Goal: Task Accomplishment & Management: Use online tool/utility

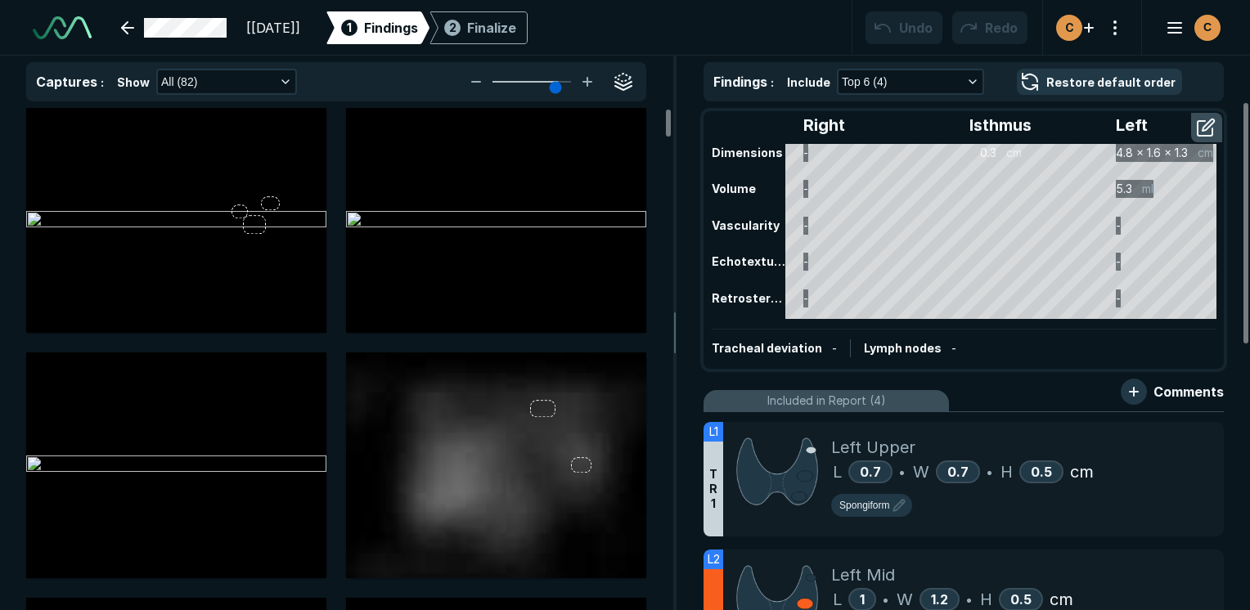
scroll to position [4562, 7724]
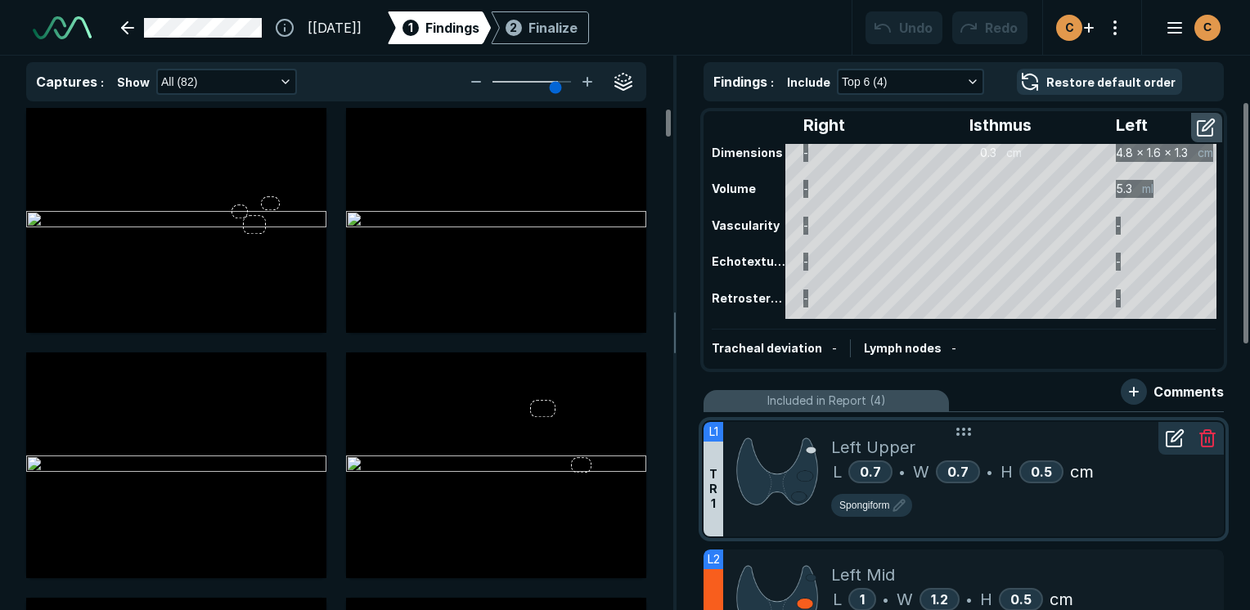
click at [1155, 518] on div "Spongiform" at bounding box center [1020, 508] width 379 height 29
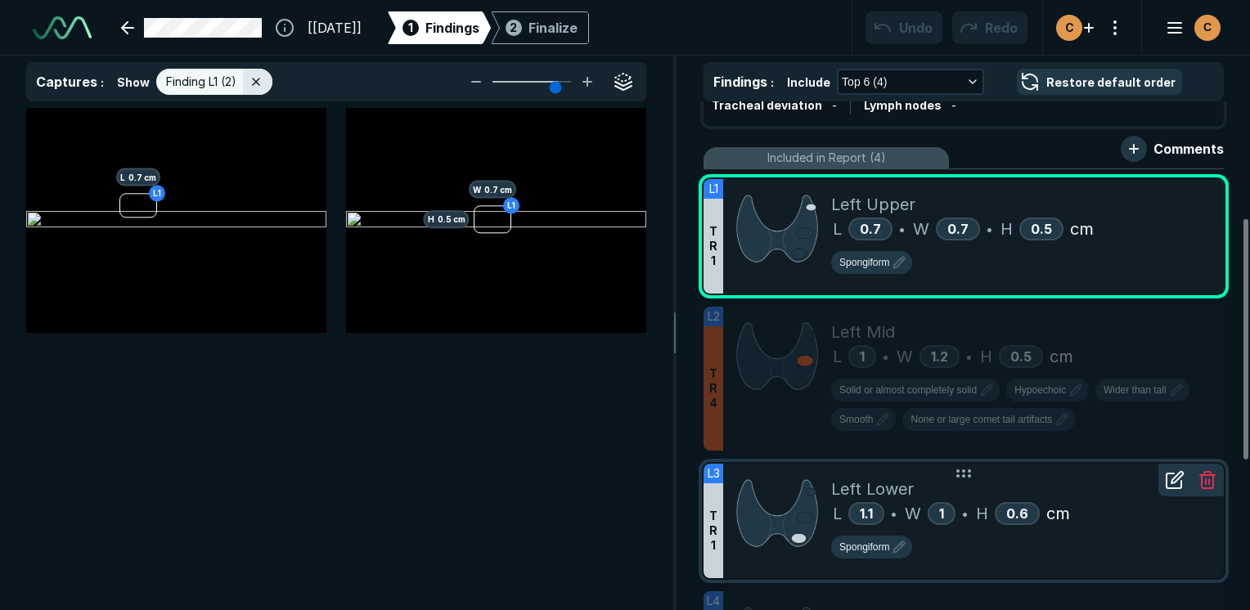
scroll to position [245, 0]
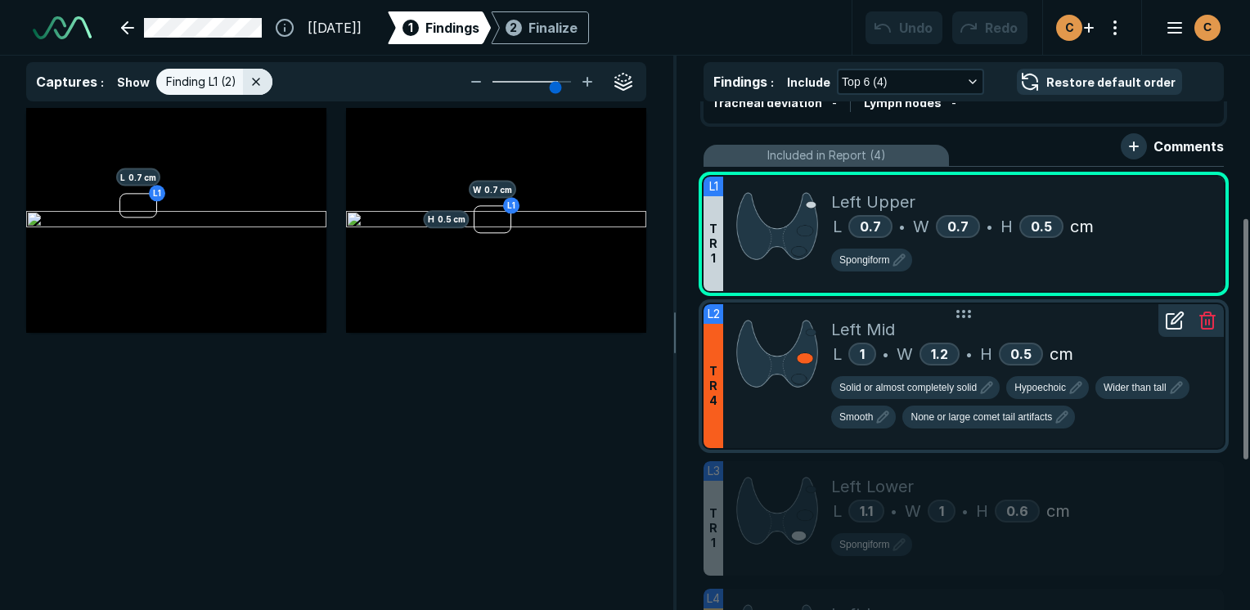
click at [1142, 418] on div "Solid or almost completely solid Hypoechoic Wider than tall Smooth None or larg…" at bounding box center [1020, 405] width 379 height 59
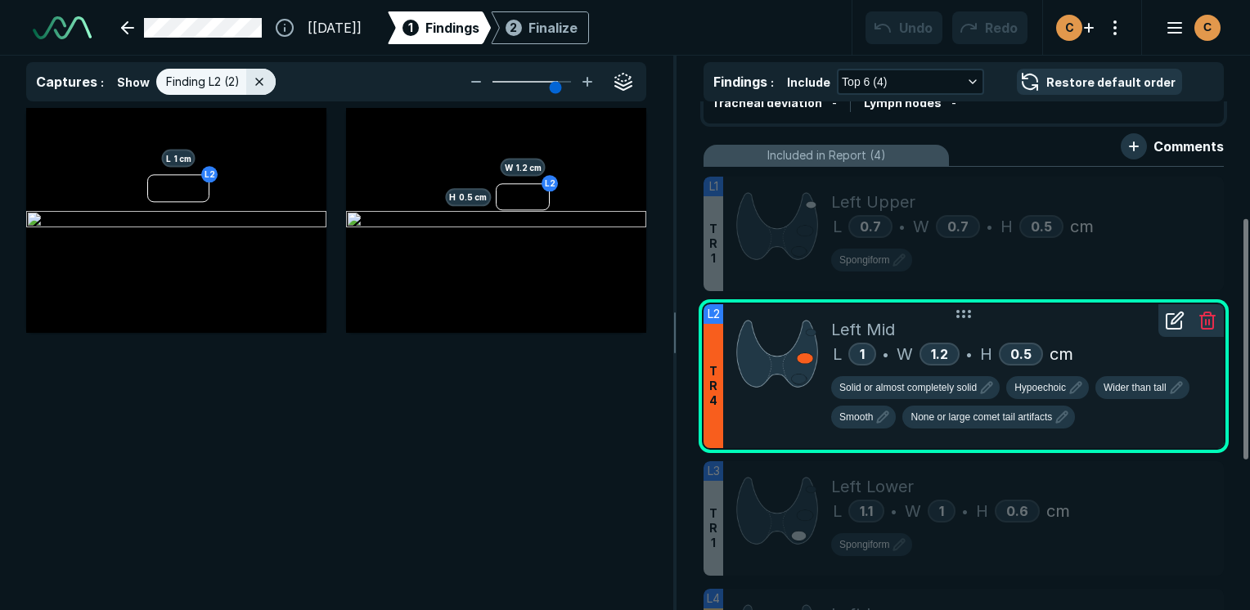
click at [748, 432] on div at bounding box center [777, 376] width 108 height 144
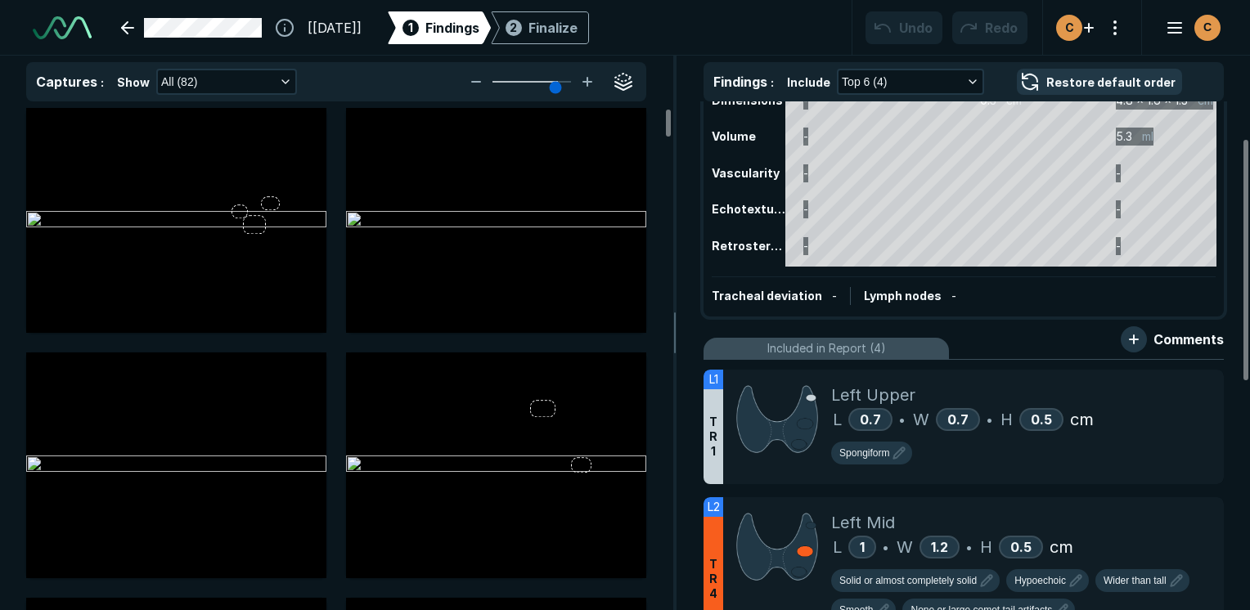
scroll to position [82, 0]
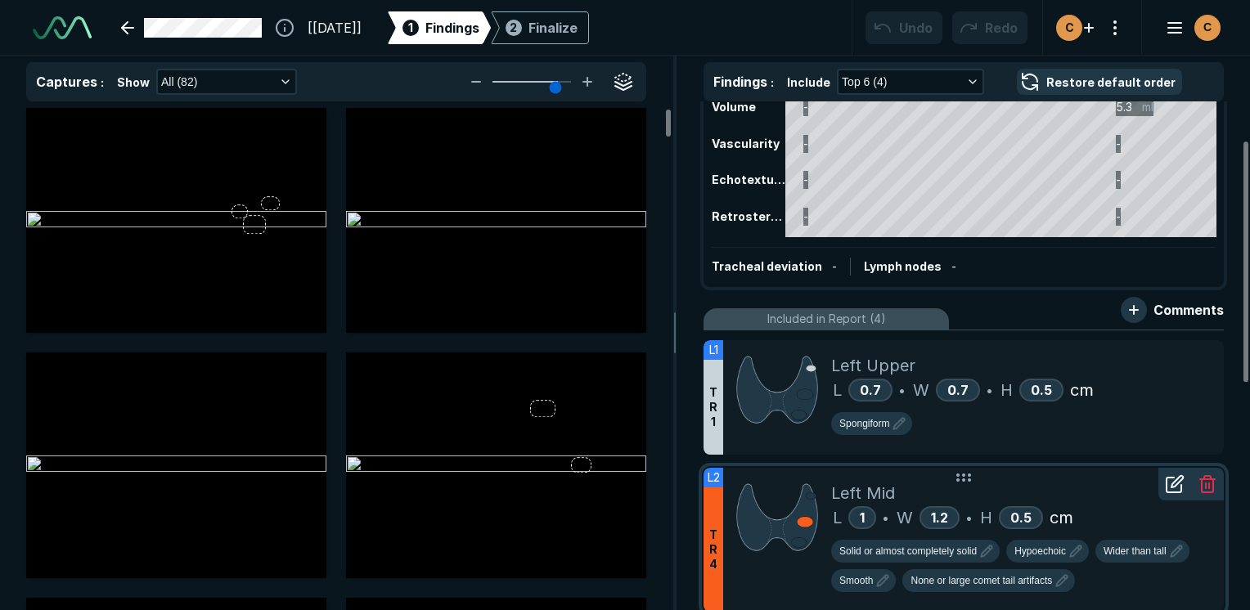
click at [796, 577] on div at bounding box center [777, 540] width 108 height 144
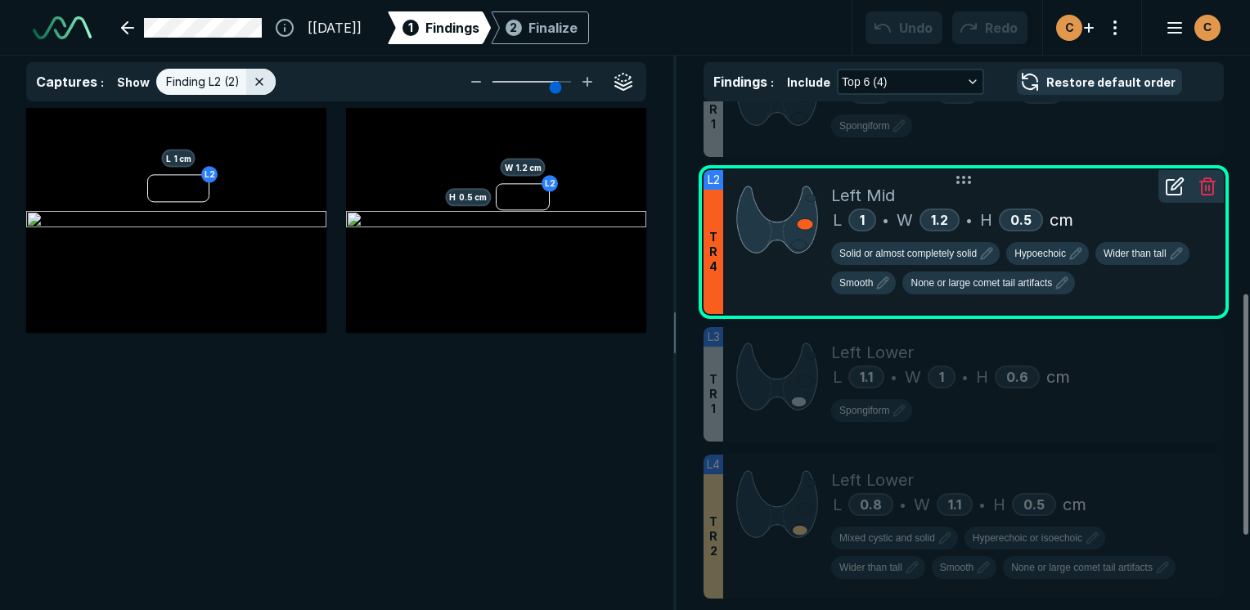
scroll to position [409, 0]
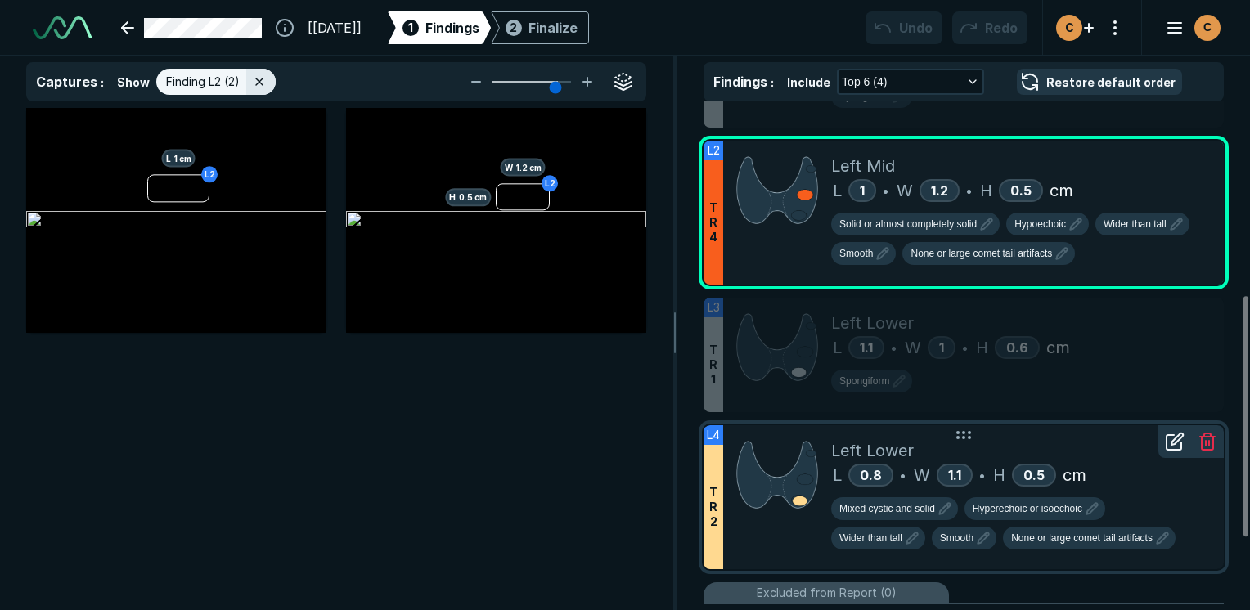
click at [798, 525] on div at bounding box center [777, 497] width 108 height 144
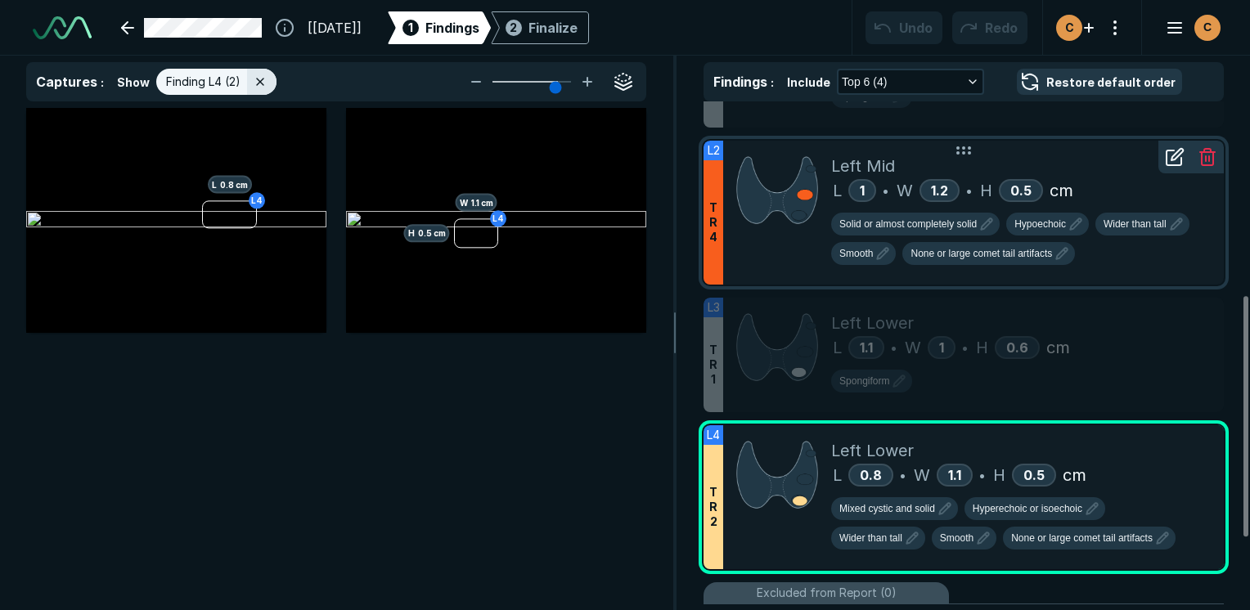
click at [1119, 261] on div "Solid or almost completely solid Hypoechoic Wider than tall Smooth None or larg…" at bounding box center [1020, 242] width 379 height 59
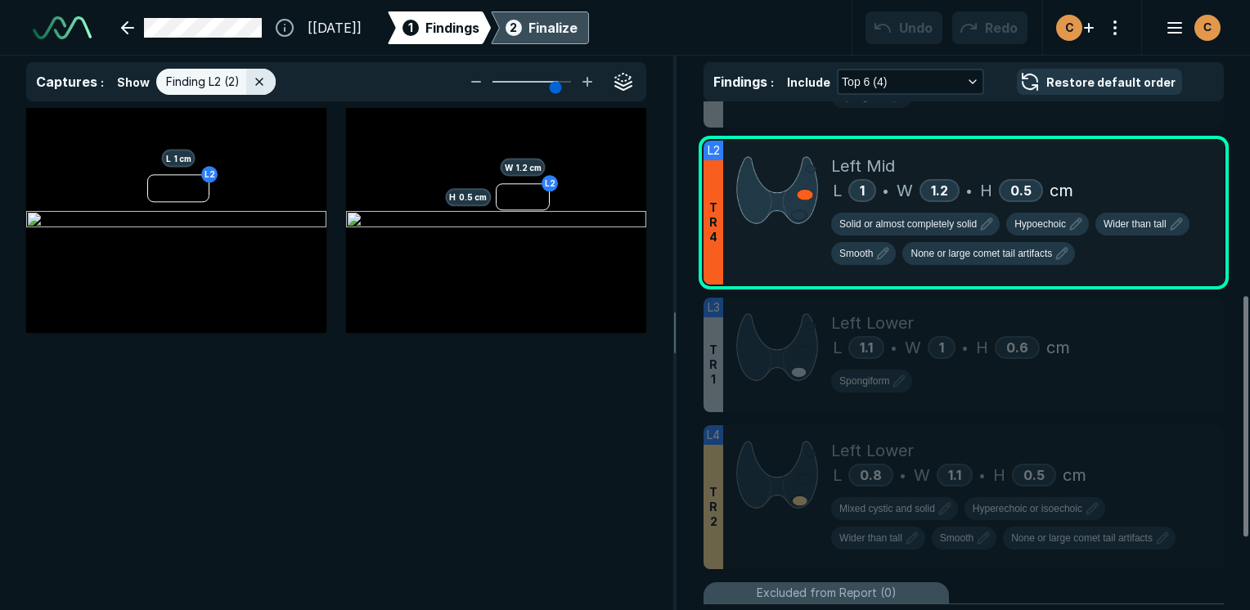
click at [561, 34] on div "2 Finalize" at bounding box center [539, 27] width 75 height 33
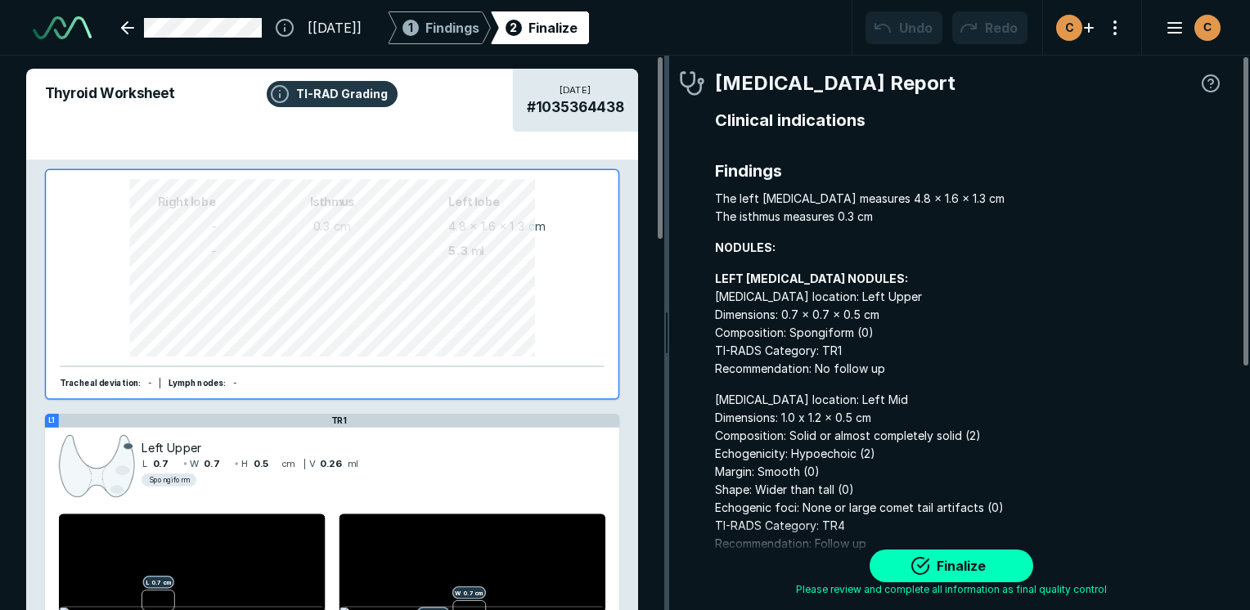
scroll to position [4503, 4714]
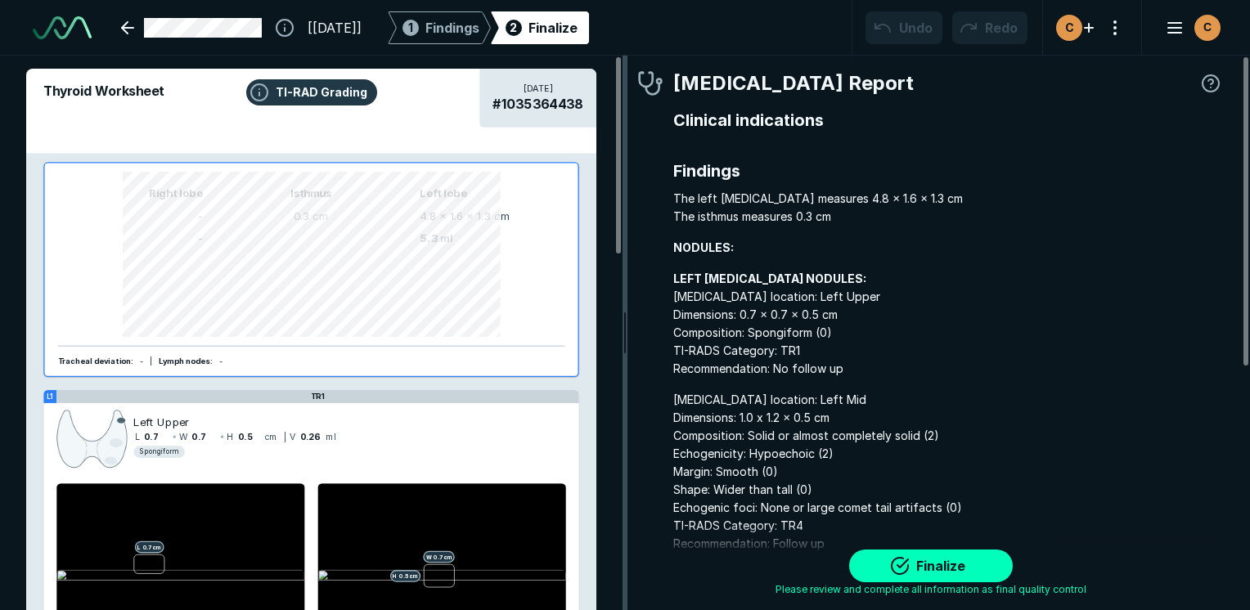
drag, startPoint x: 913, startPoint y: 145, endPoint x: 553, endPoint y: 164, distance: 360.3
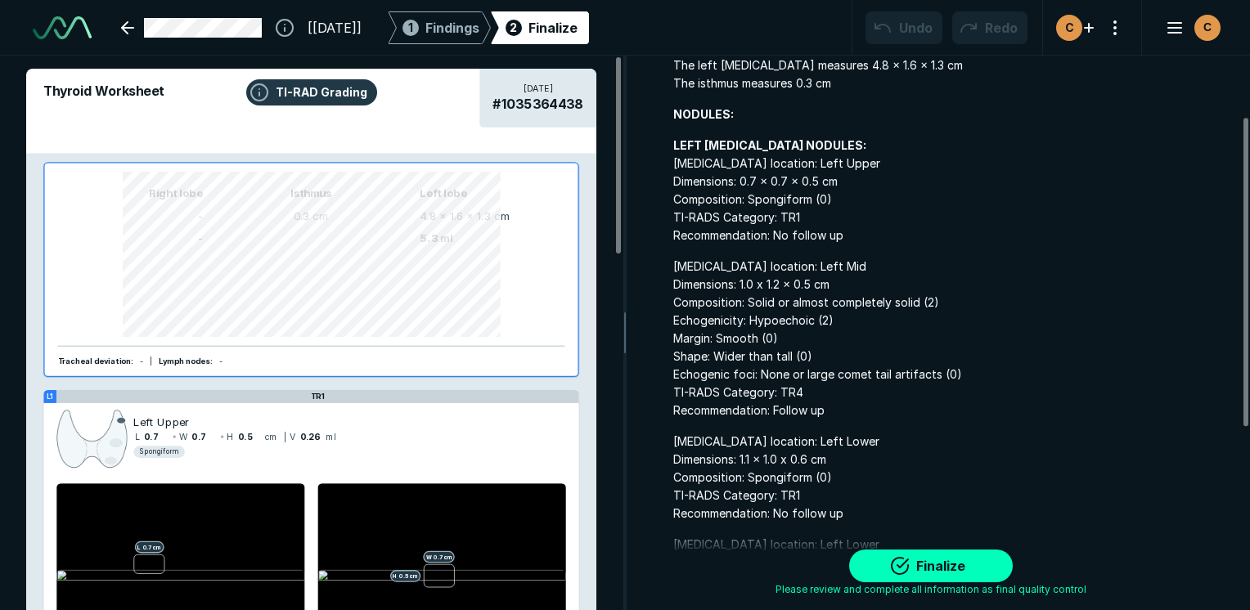
scroll to position [109, 0]
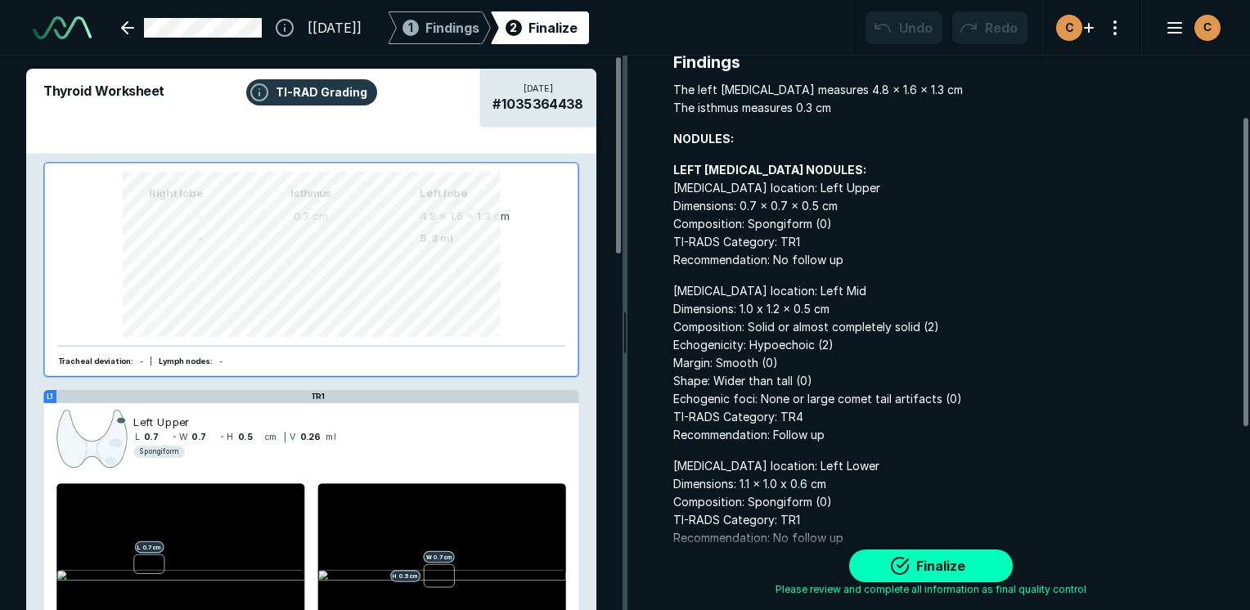
drag, startPoint x: 621, startPoint y: 203, endPoint x: 595, endPoint y: 196, distance: 27.8
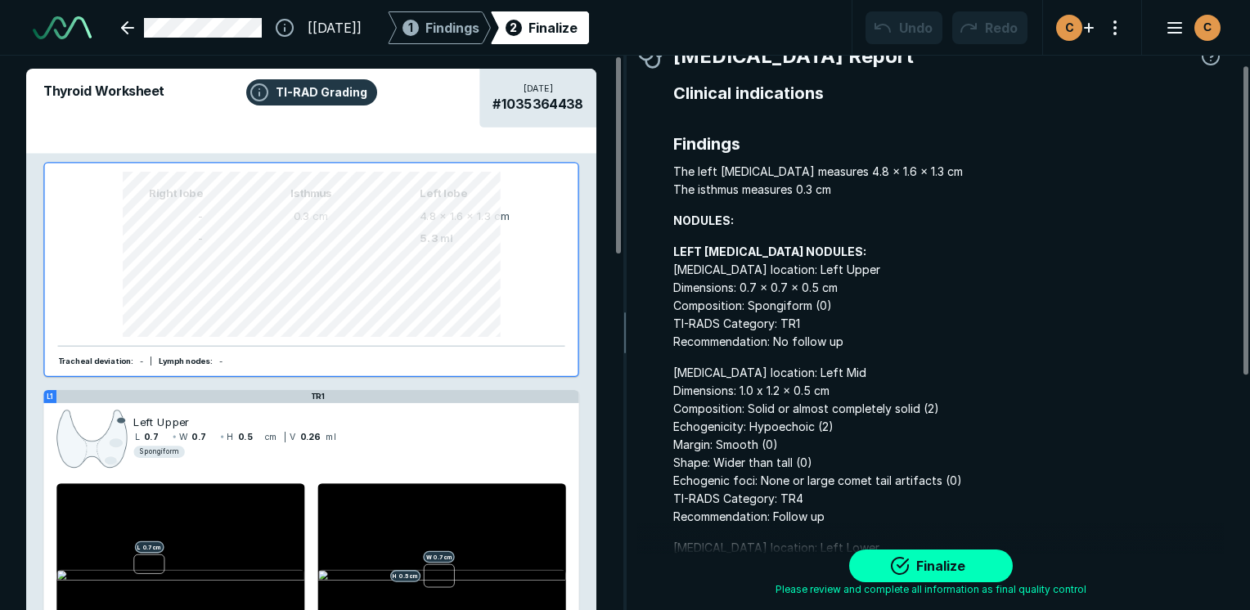
scroll to position [0, 0]
